Goal: Find contact information: Find contact information

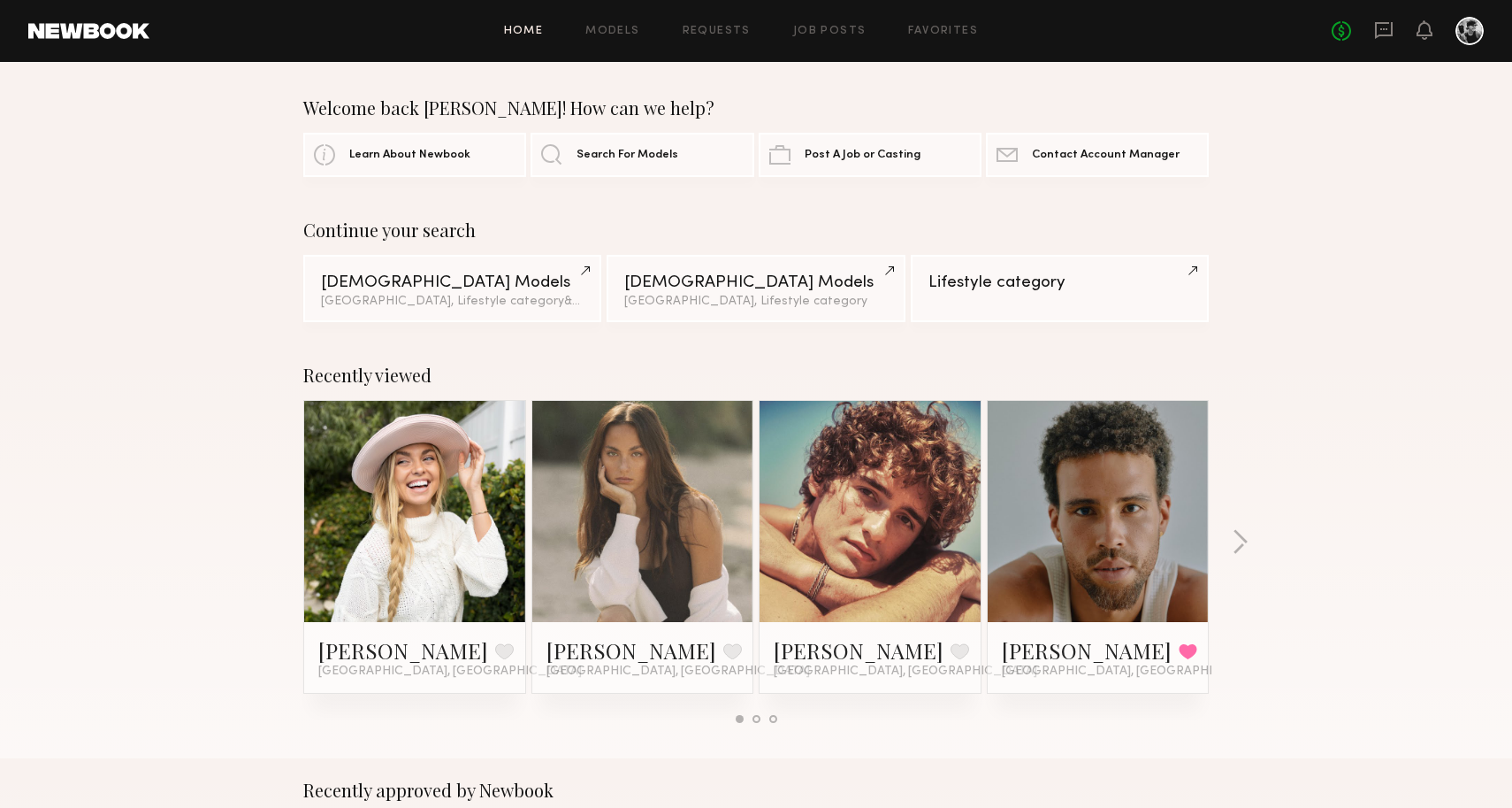
click at [1239, 559] on div "Recently viewed [PERSON_NAME] Favorite [GEOGRAPHIC_DATA], [GEOGRAPHIC_DATA] [GE…" at bounding box center [756, 550] width 1512 height 415
click at [1237, 545] on button "button" at bounding box center [1240, 544] width 17 height 29
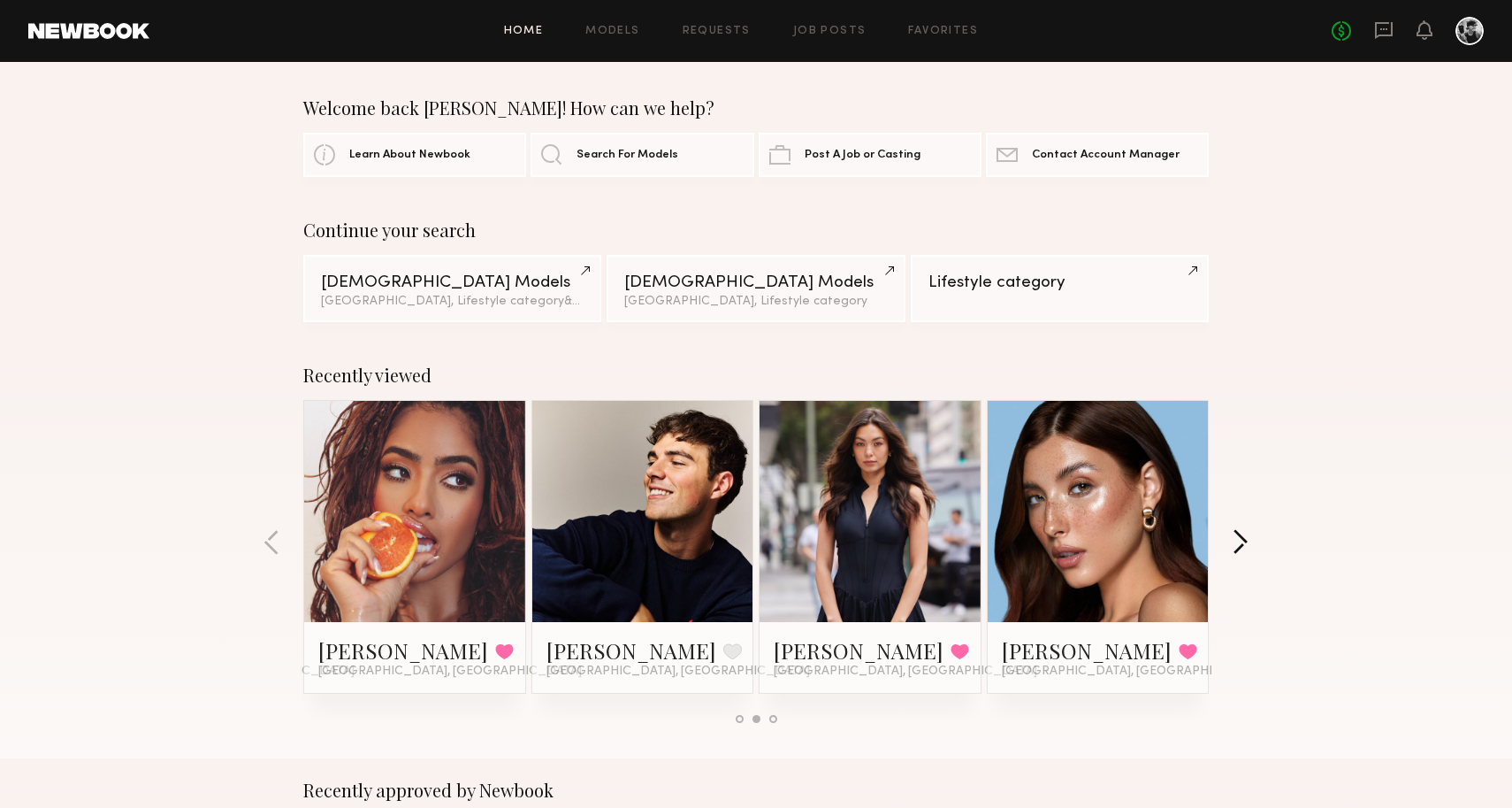
click at [1237, 545] on button "button" at bounding box center [1240, 544] width 17 height 29
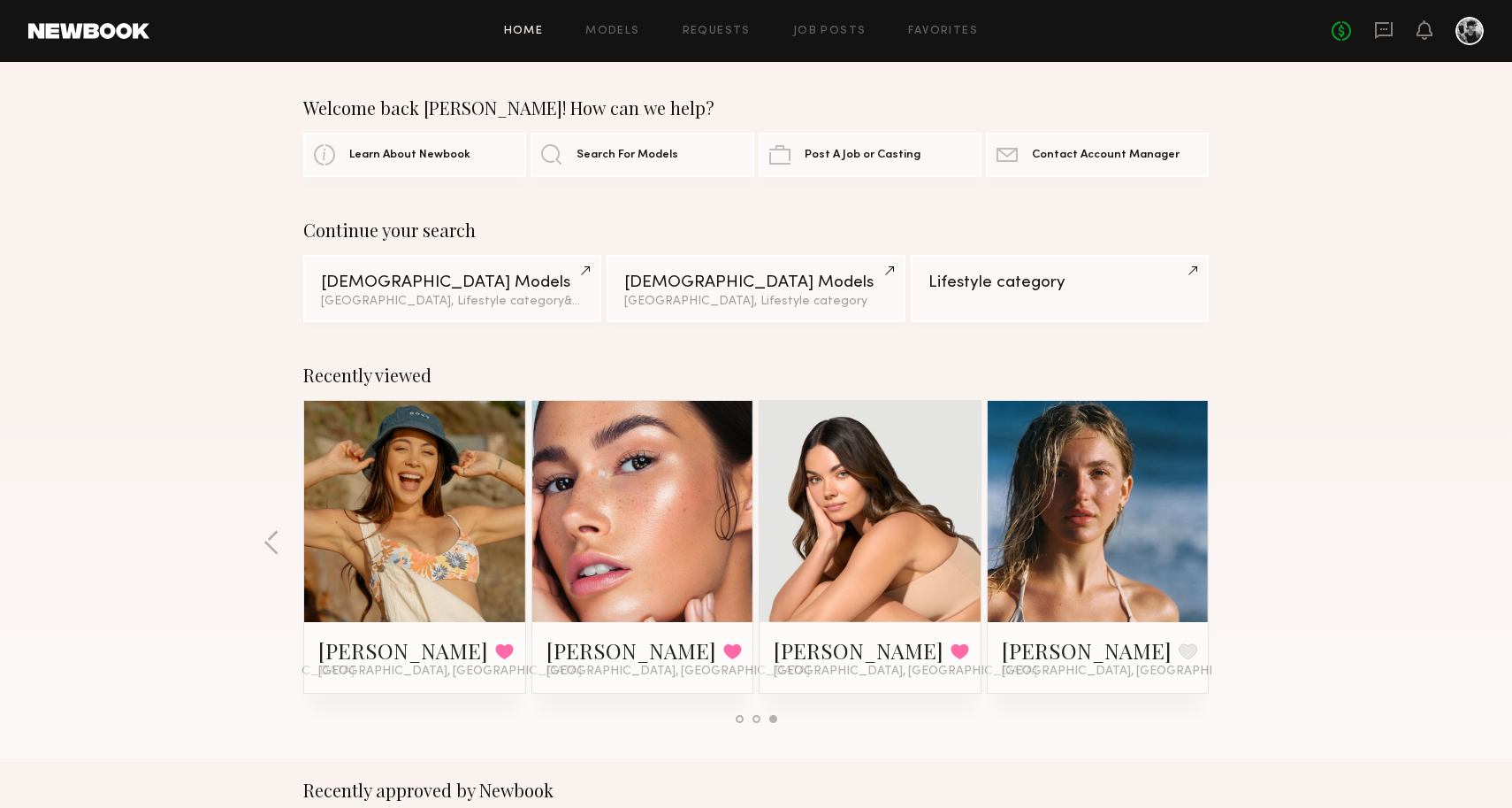
click at [1237, 545] on div "Recently viewed [PERSON_NAME] Favorite [GEOGRAPHIC_DATA], [GEOGRAPHIC_DATA] [GE…" at bounding box center [756, 550] width 1512 height 415
click at [1390, 30] on icon at bounding box center [1384, 30] width 19 height 19
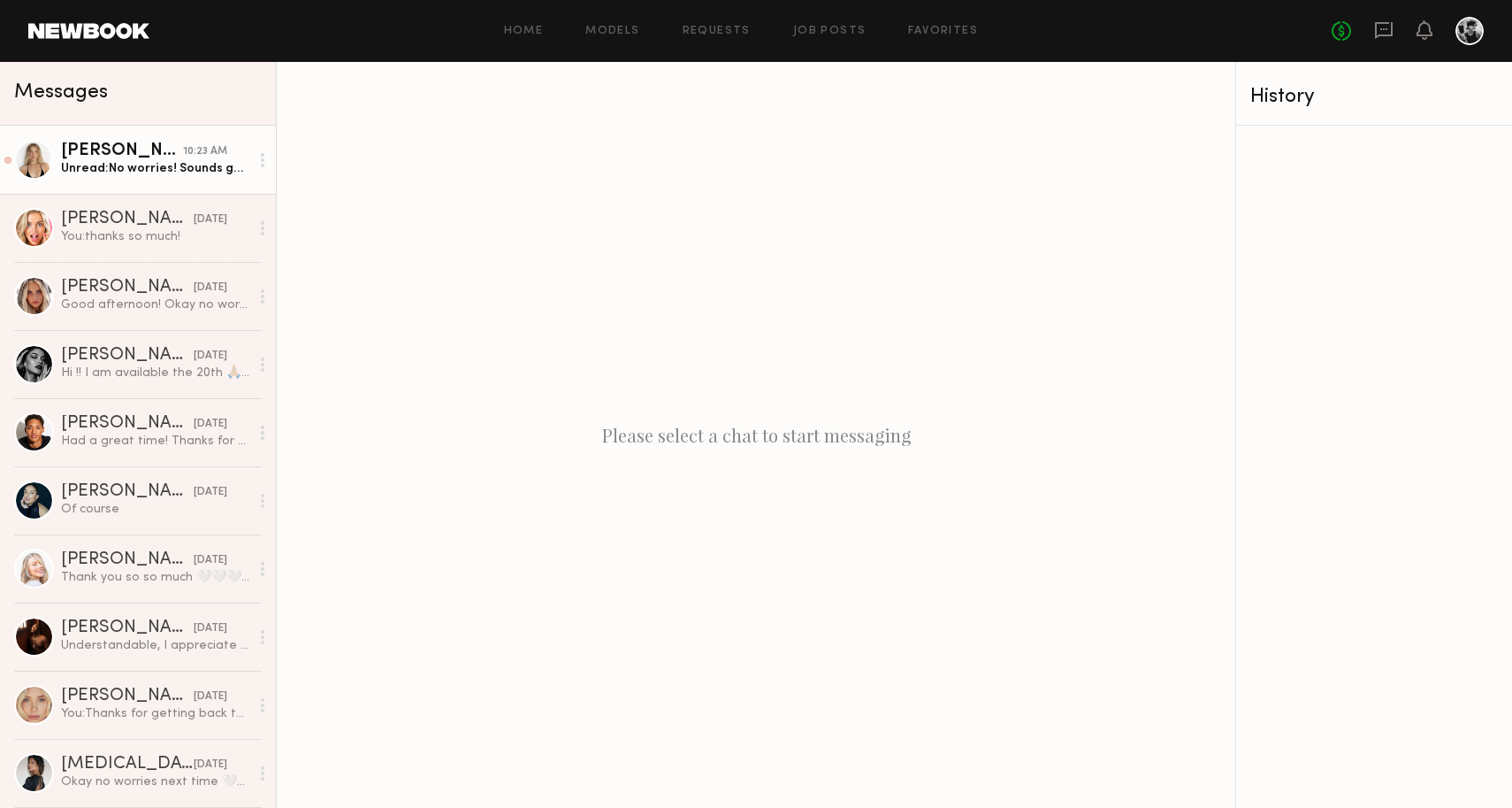
click at [170, 161] on div "Unread: No worries! Sounds good!" at bounding box center [155, 168] width 189 height 17
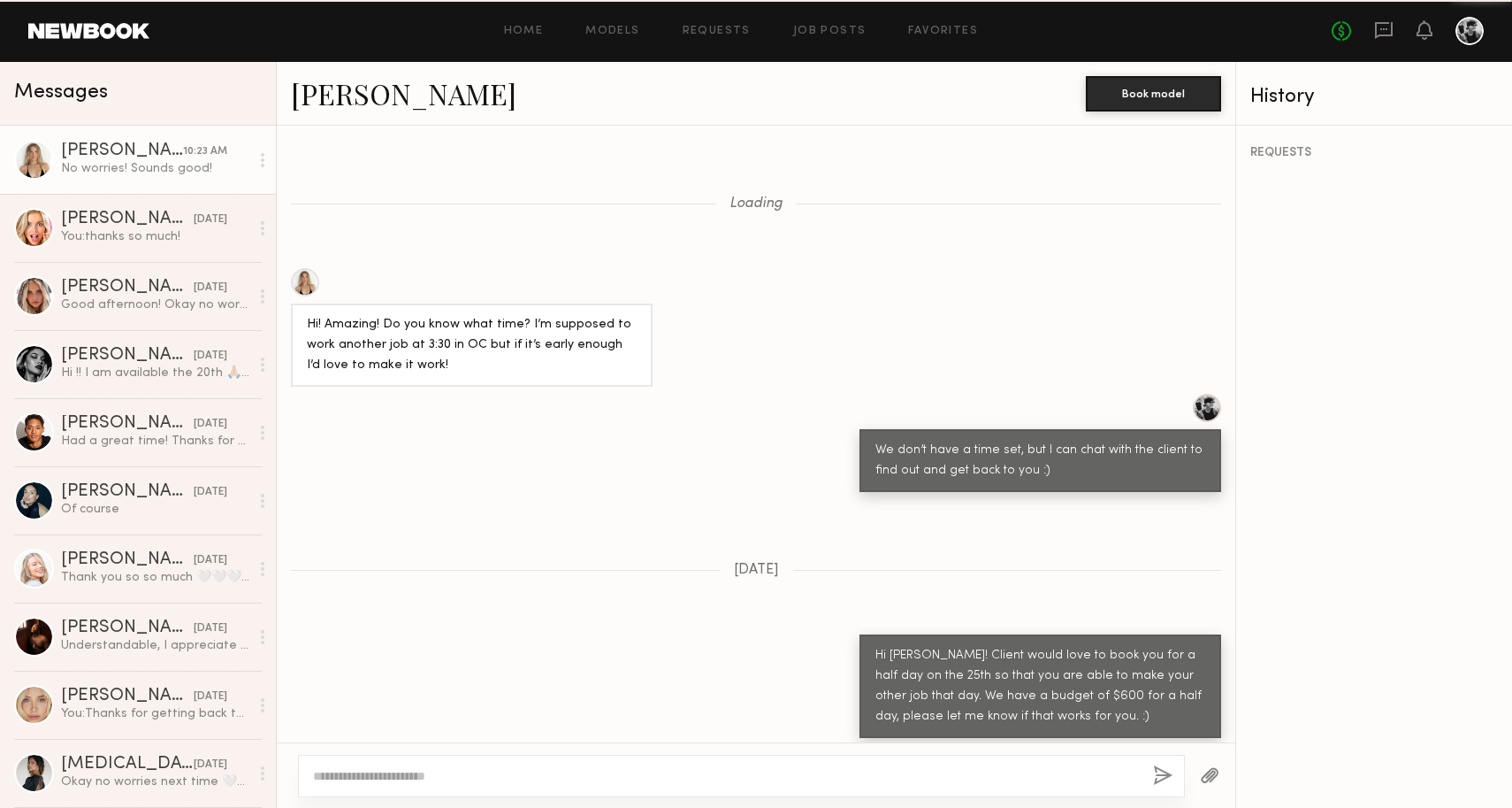
scroll to position [961, 0]
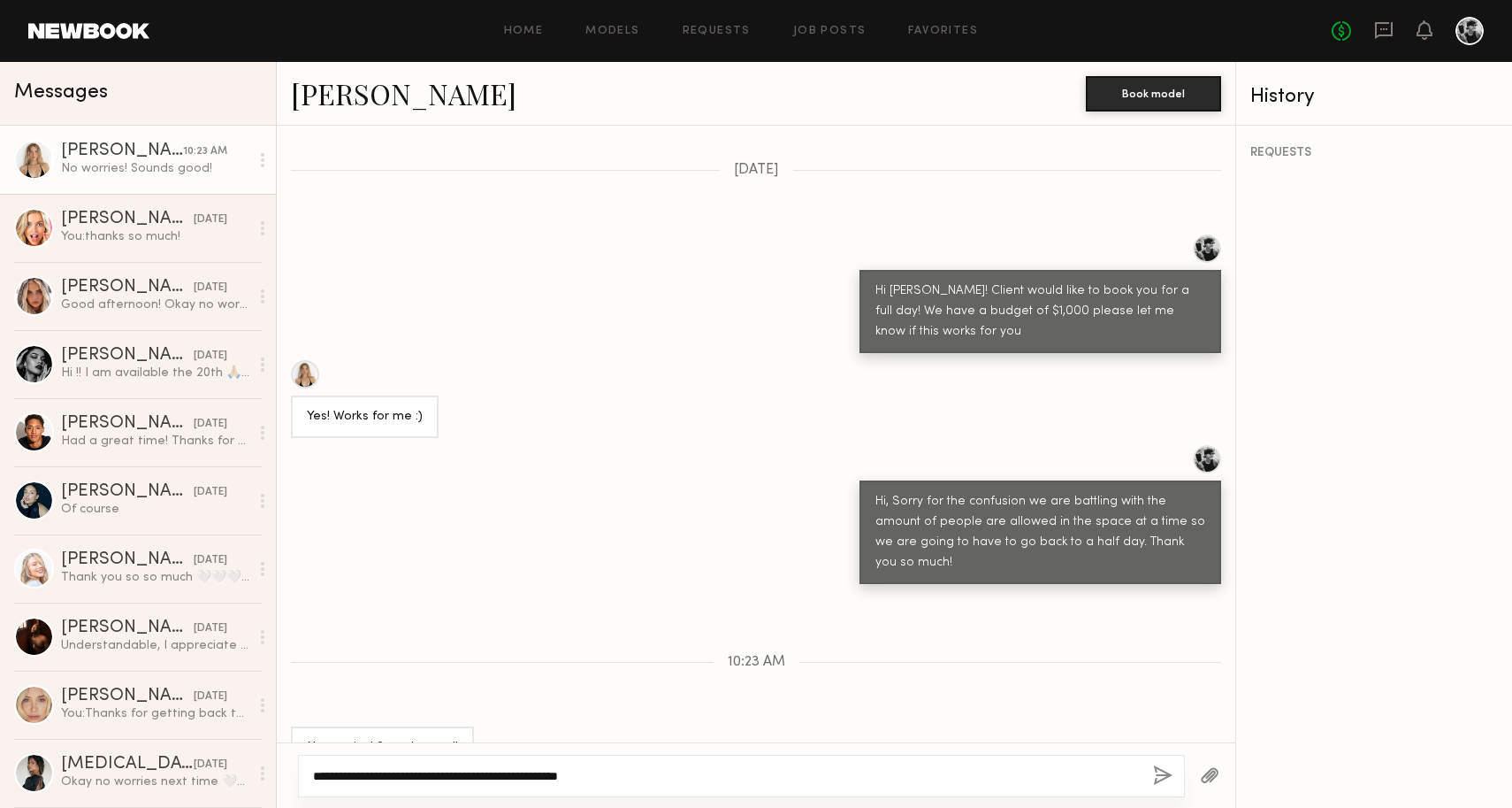
type textarea "**********"
click at [1157, 778] on button "button" at bounding box center [1163, 776] width 19 height 22
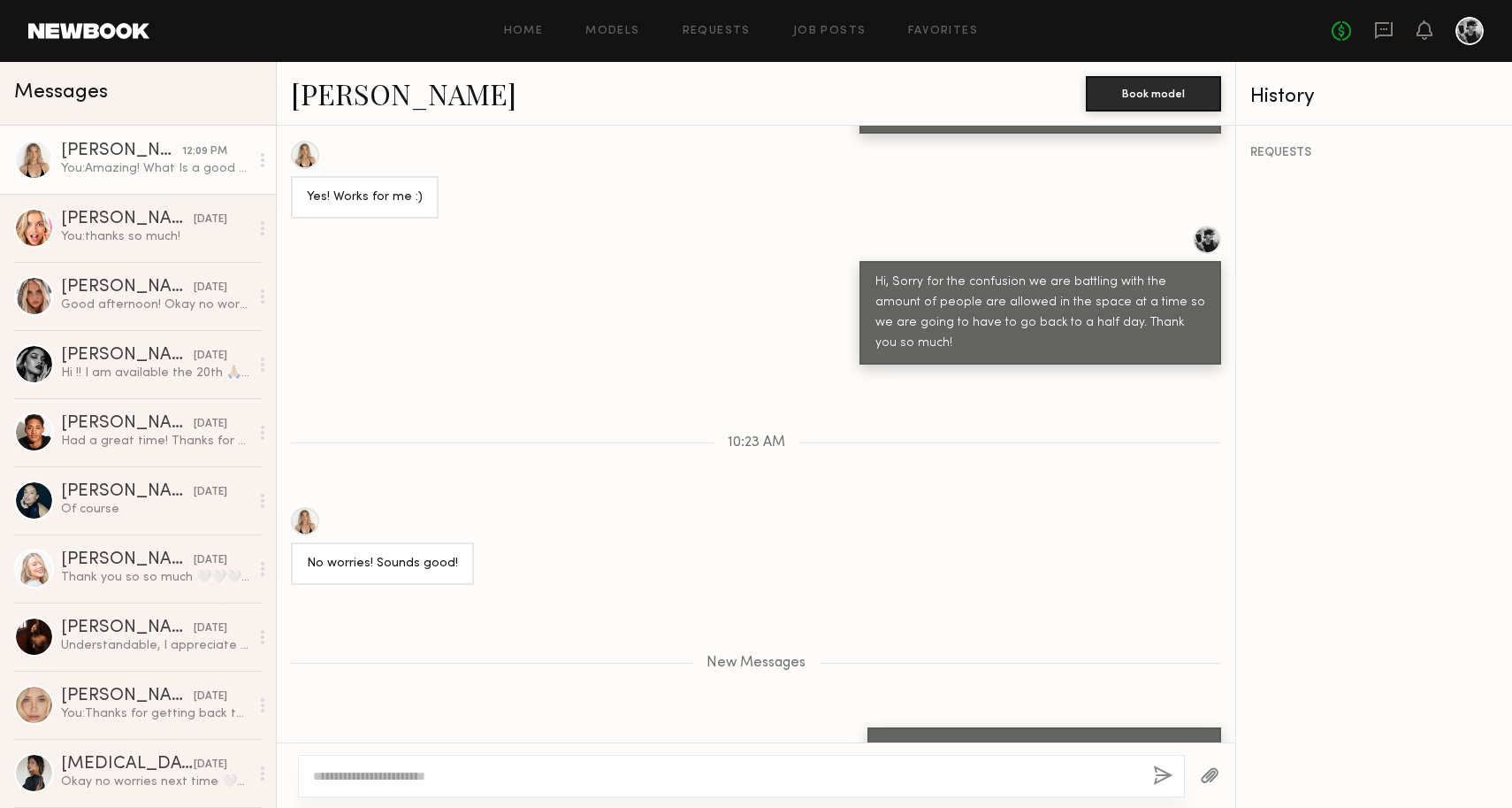
scroll to position [1287, 0]
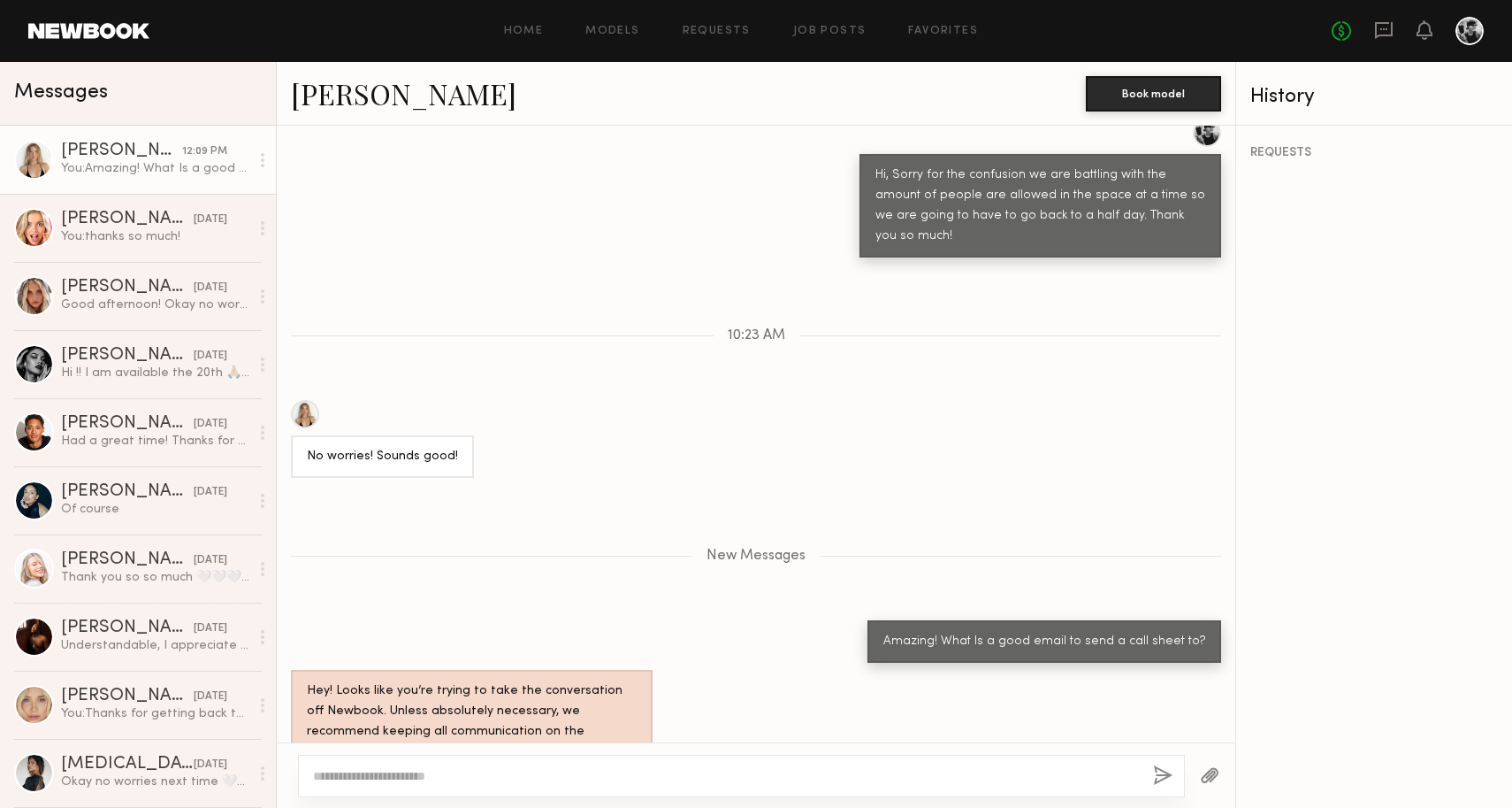
click at [137, 34] on link at bounding box center [88, 31] width 121 height 16
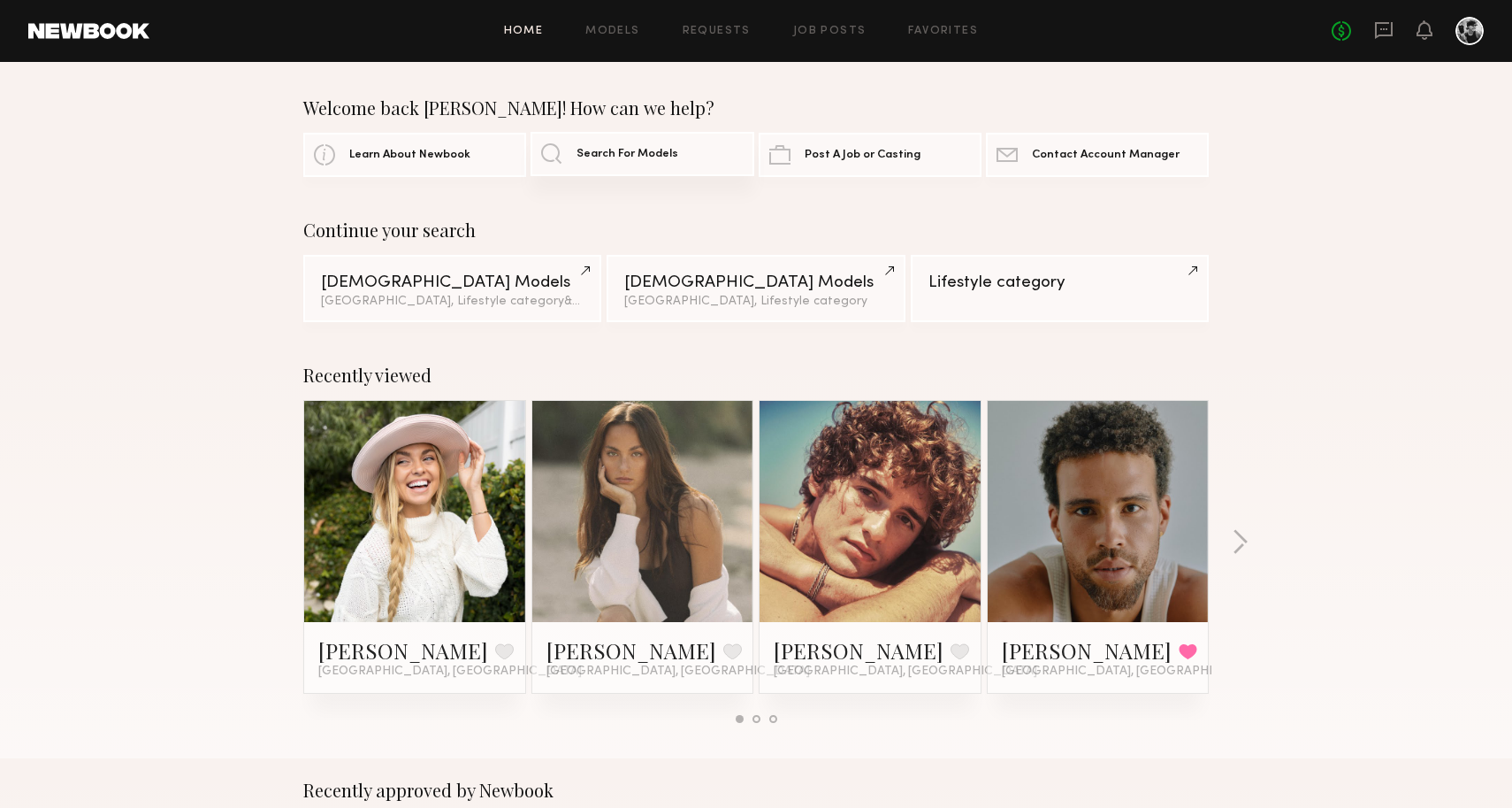
click at [591, 145] on link "Search For Models" at bounding box center [641, 155] width 223 height 45
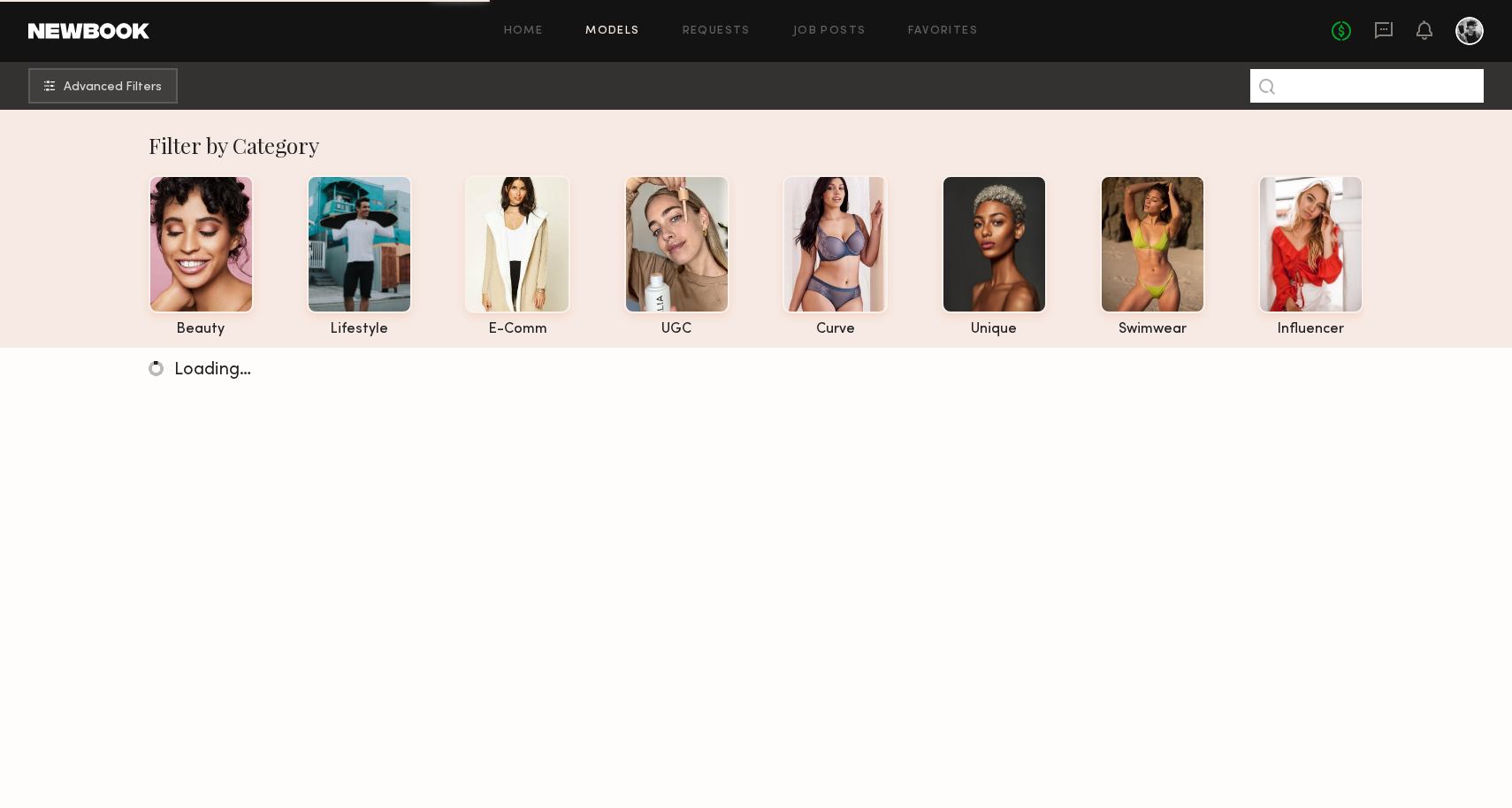
click at [1290, 88] on input at bounding box center [1367, 86] width 233 height 34
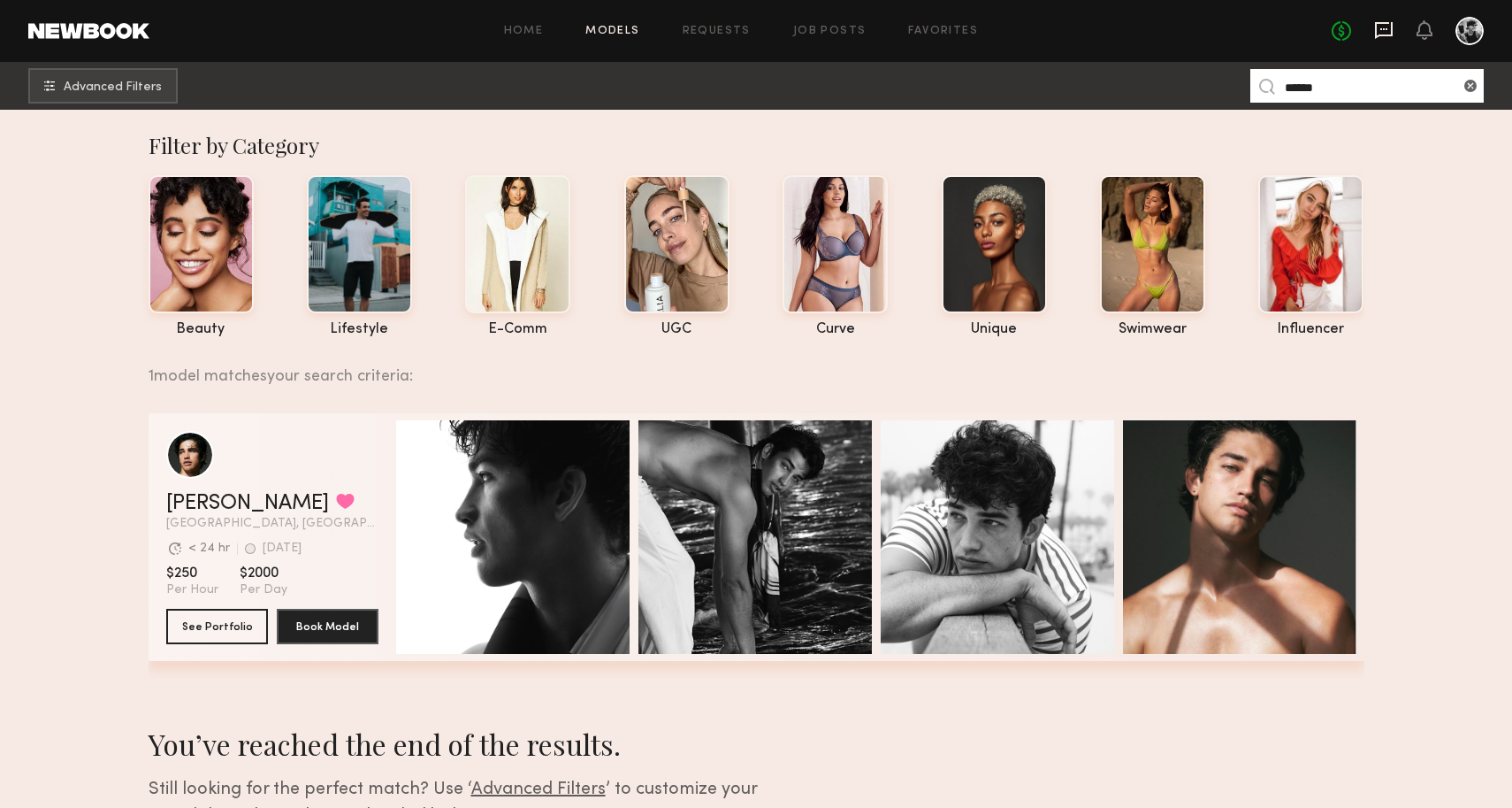
type input "******"
click at [1375, 33] on icon at bounding box center [1384, 30] width 17 height 17
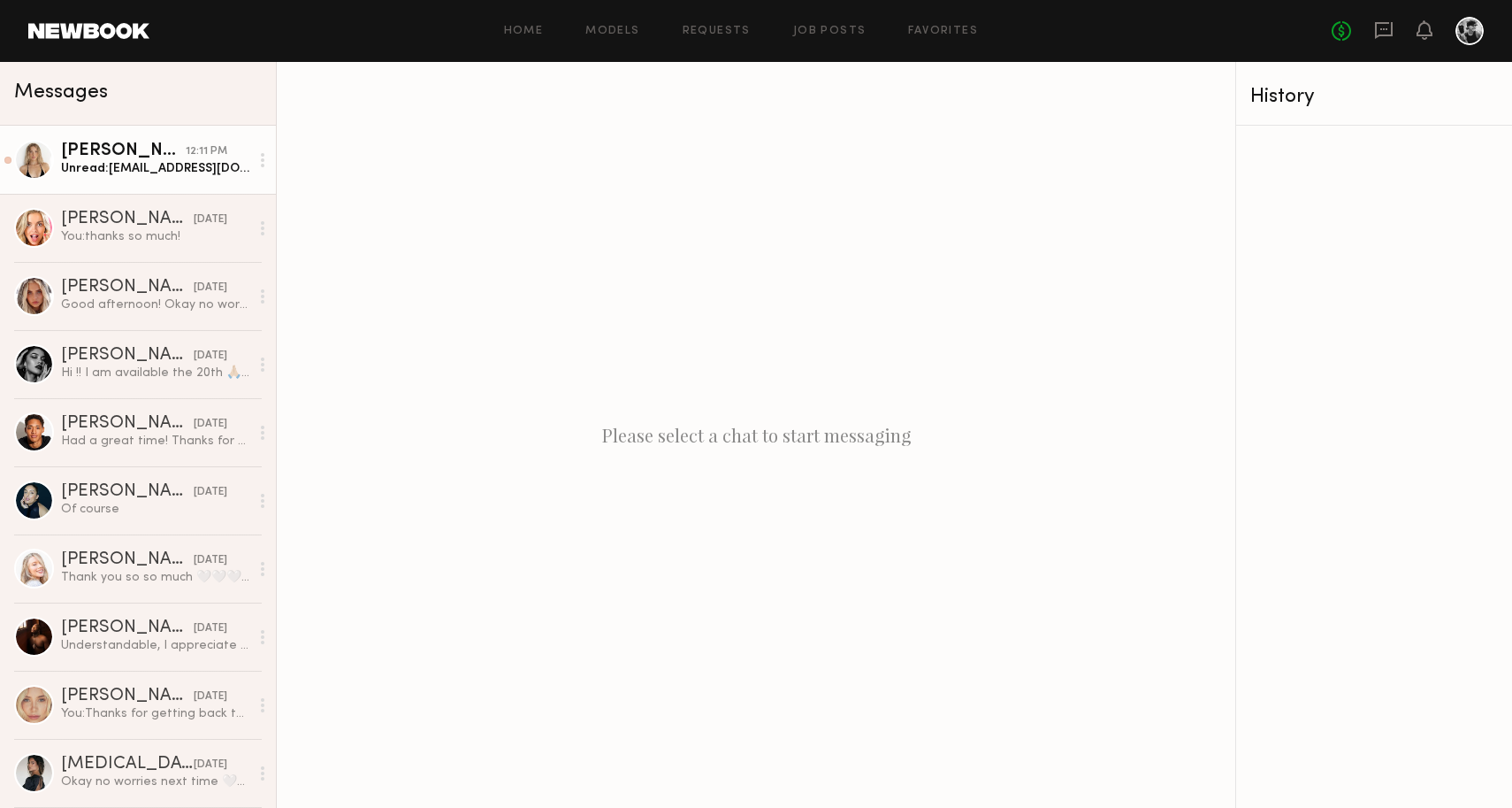
click at [181, 158] on div "[PERSON_NAME]" at bounding box center [123, 152] width 124 height 18
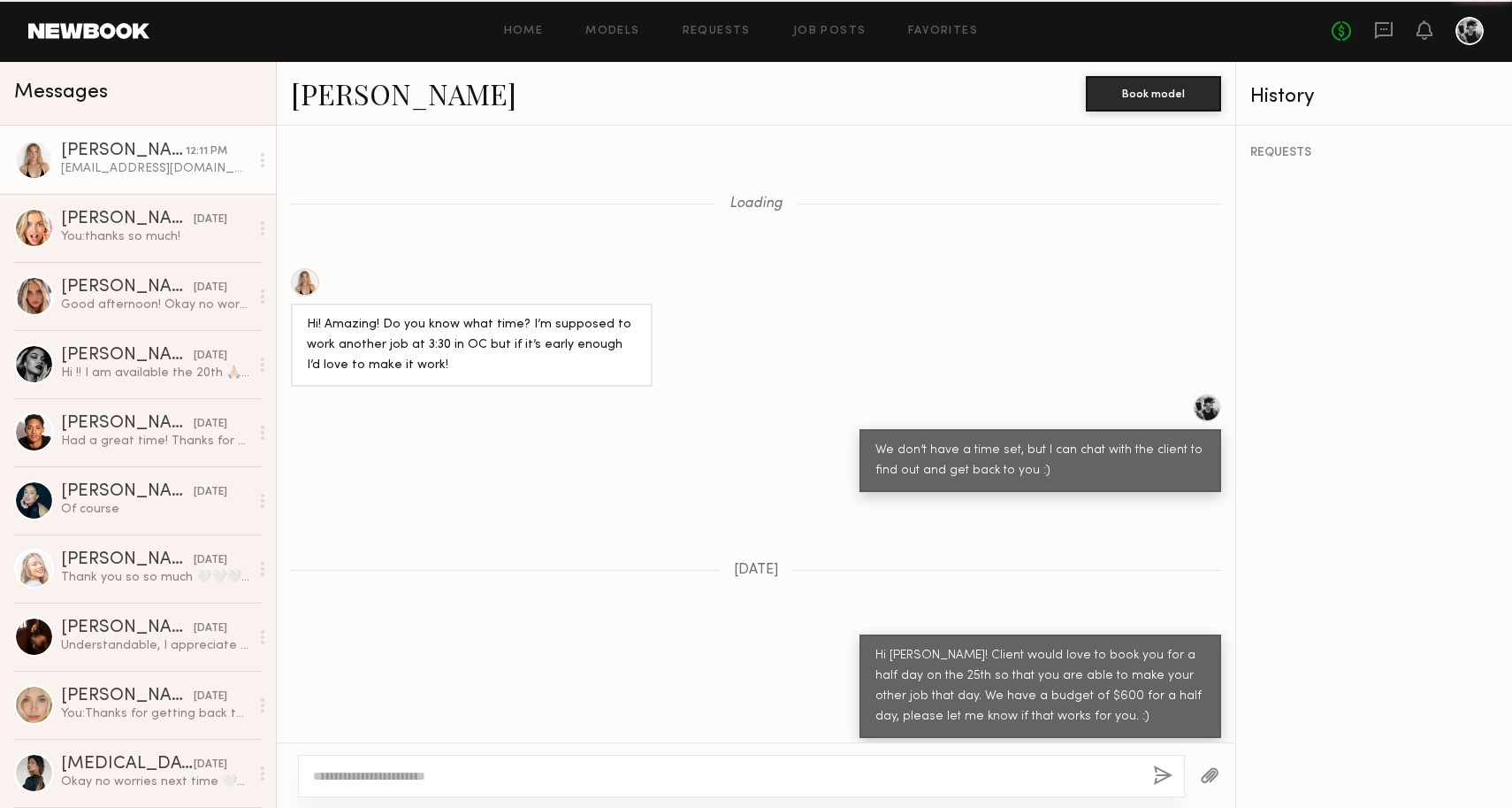
scroll to position [1237, 0]
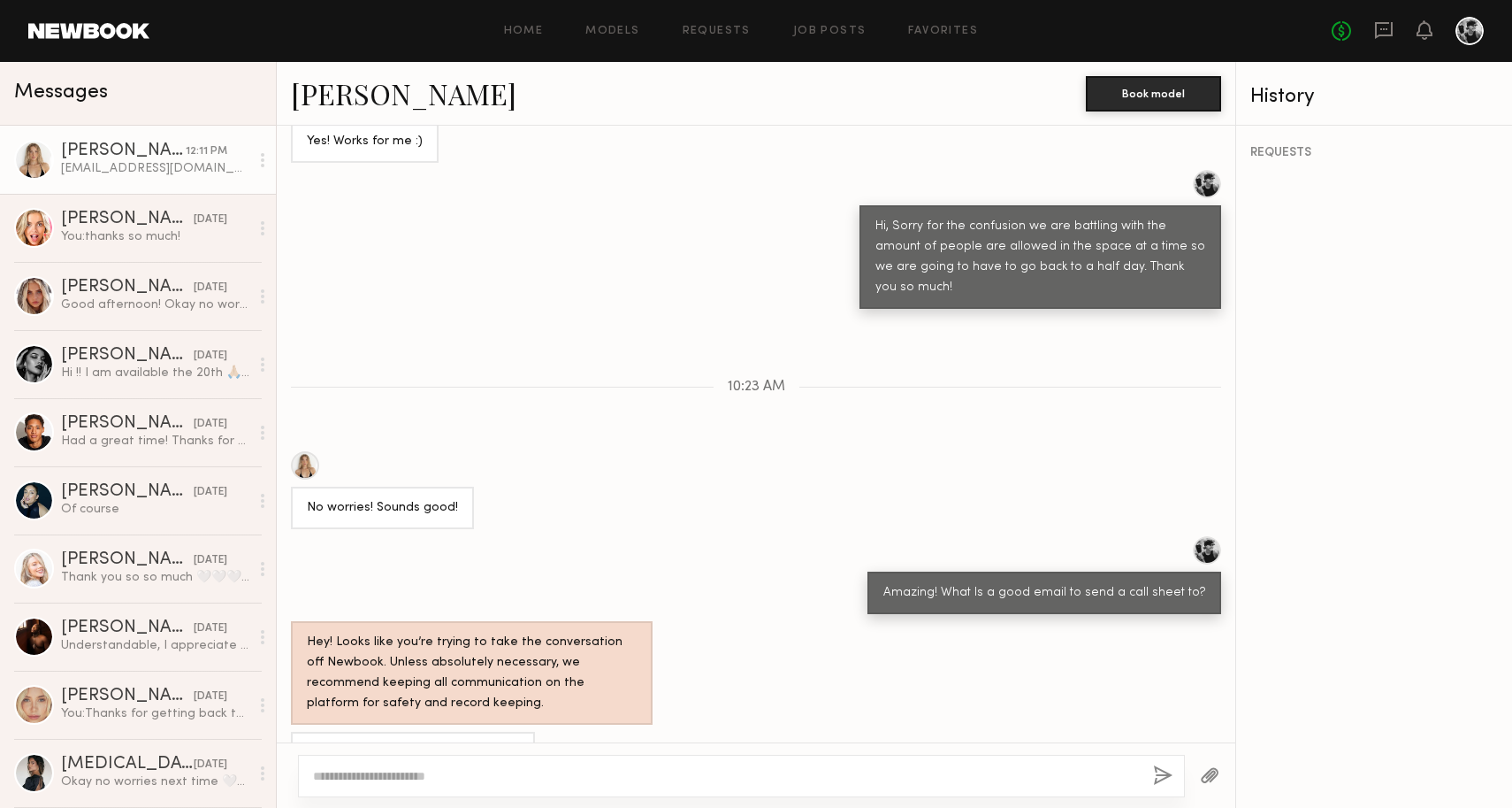
drag, startPoint x: 464, startPoint y: 710, endPoint x: 303, endPoint y: 700, distance: 161.3
click at [303, 732] on div "[EMAIL_ADDRESS][DOMAIN_NAME]" at bounding box center [412, 754] width 244 height 43
copy div "[EMAIL_ADDRESS][DOMAIN_NAME]"
click at [515, 732] on div "[EMAIL_ADDRESS][DOMAIN_NAME]" at bounding box center [756, 754] width 959 height 43
drag, startPoint x: 390, startPoint y: 708, endPoint x: 345, endPoint y: 709, distance: 45.0
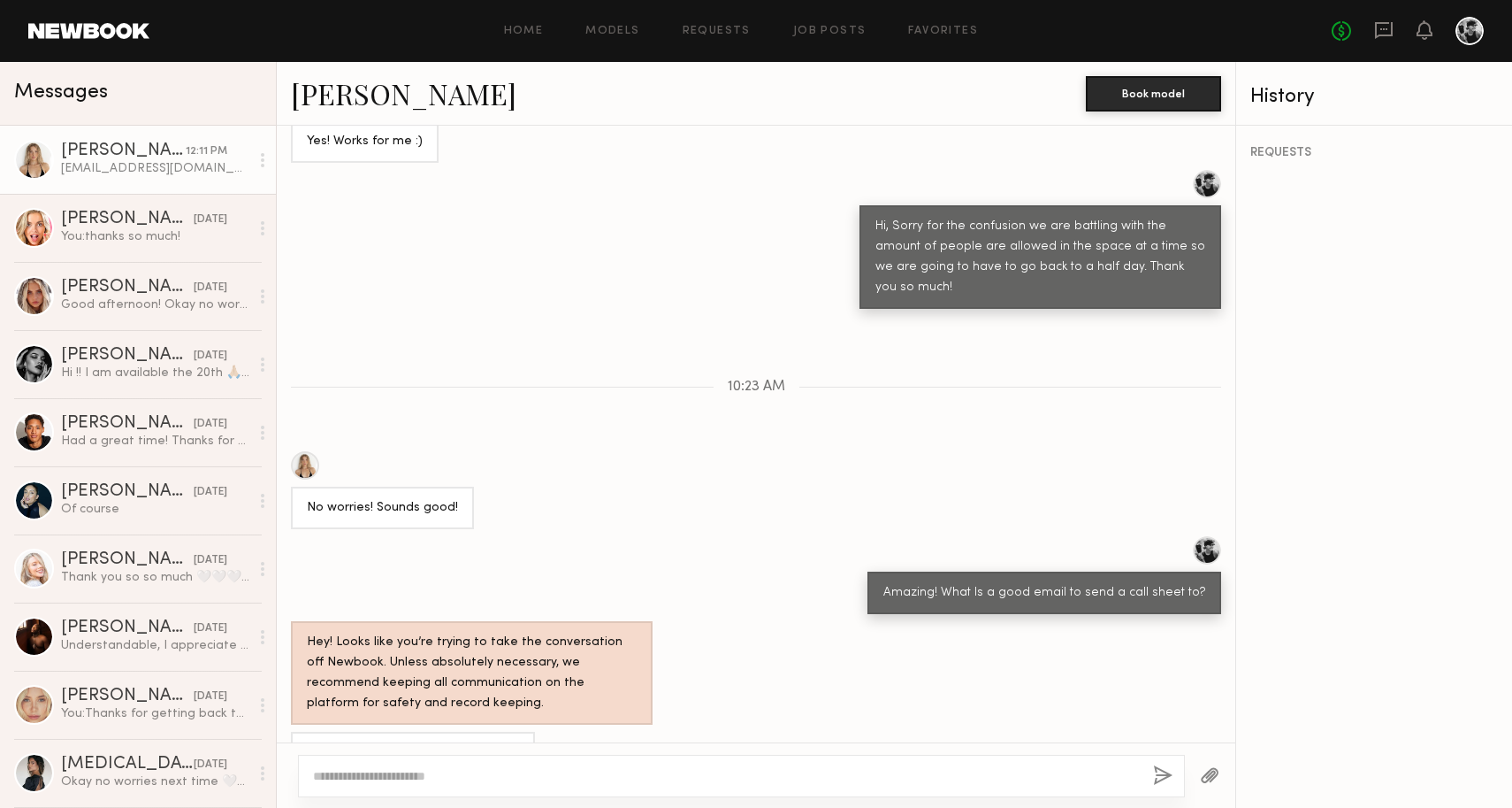
click at [345, 744] on div "[EMAIL_ADDRESS][DOMAIN_NAME]" at bounding box center [413, 754] width 212 height 20
copy div "rumfallo"
